Goal: Browse casually

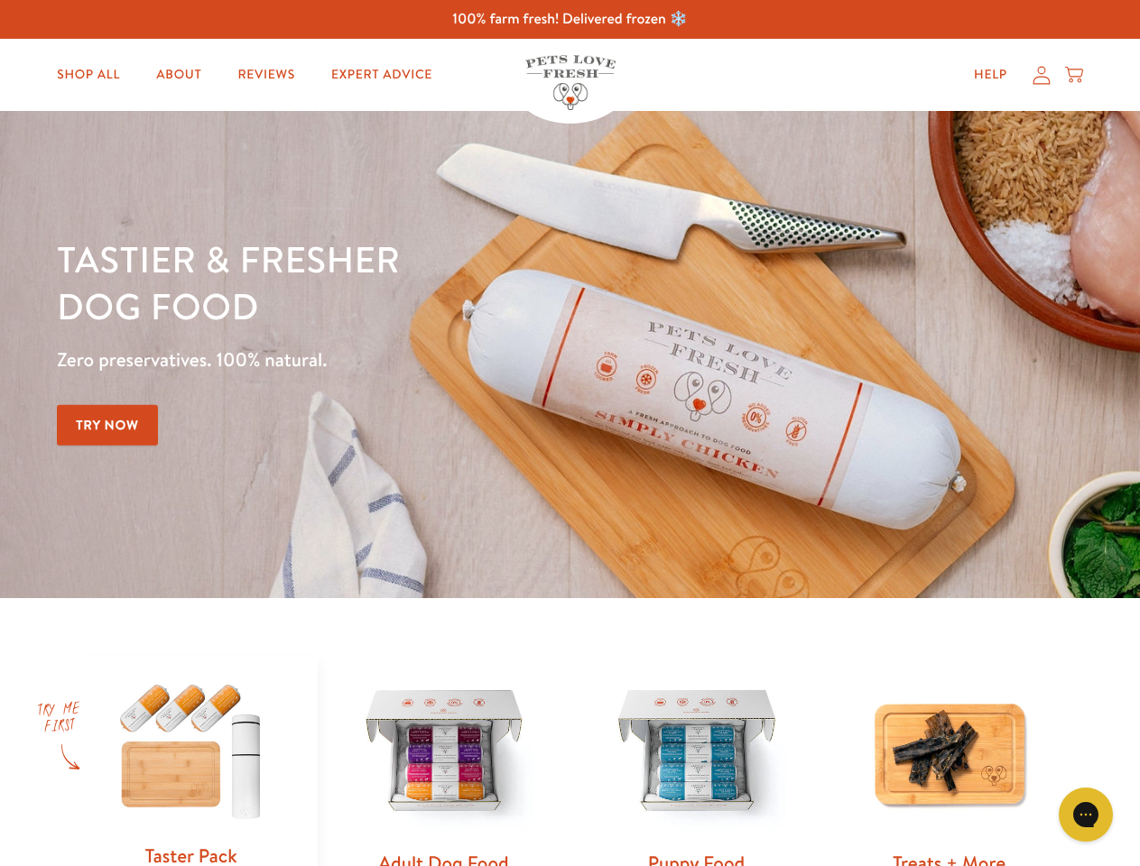
click at [569, 433] on div "Tastier & fresher dog food Zero preservatives. 100% natural. Try Now" at bounding box center [399, 355] width 684 height 238
click at [1086, 815] on icon "Gorgias live chat" at bounding box center [1085, 814] width 17 height 17
